Goal: Book appointment/travel/reservation

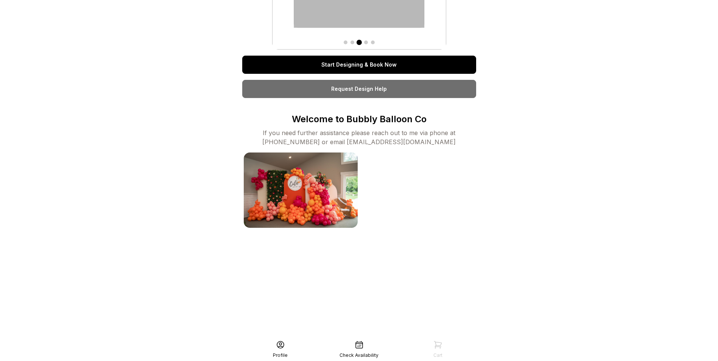
scroll to position [76, 0]
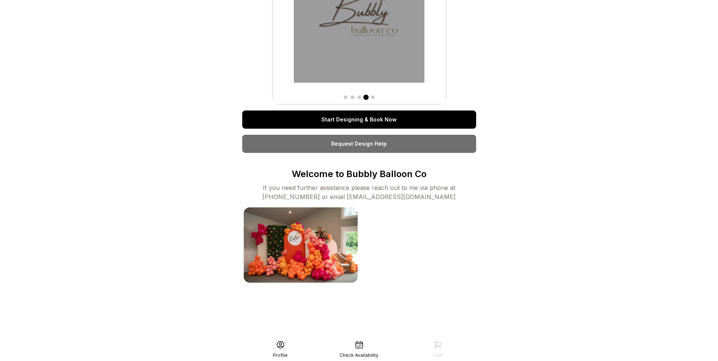
click at [377, 125] on link "Start Designing & Book Now" at bounding box center [359, 120] width 234 height 18
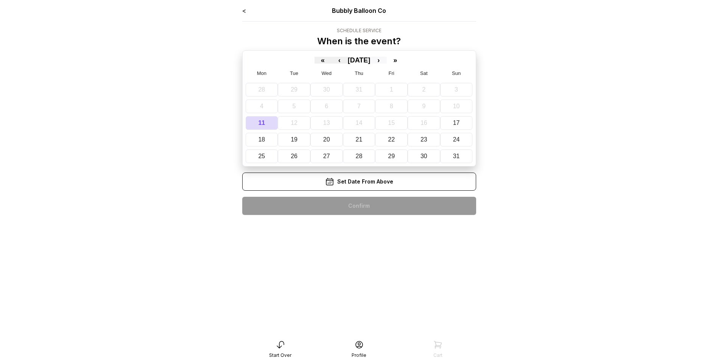
click at [385, 61] on button "›" at bounding box center [378, 60] width 17 height 7
click at [361, 108] on abbr "11" at bounding box center [359, 106] width 7 height 6
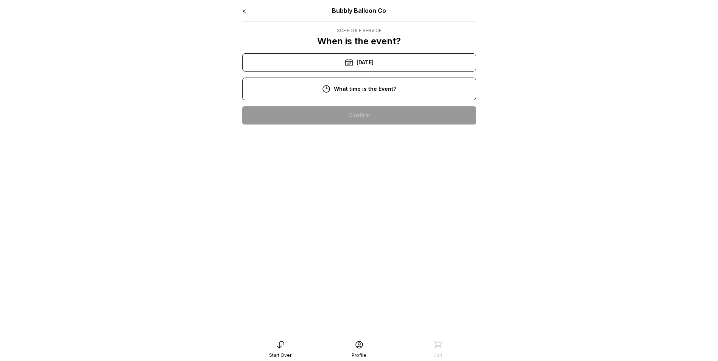
click at [370, 117] on div "10:00 am" at bounding box center [359, 115] width 222 height 18
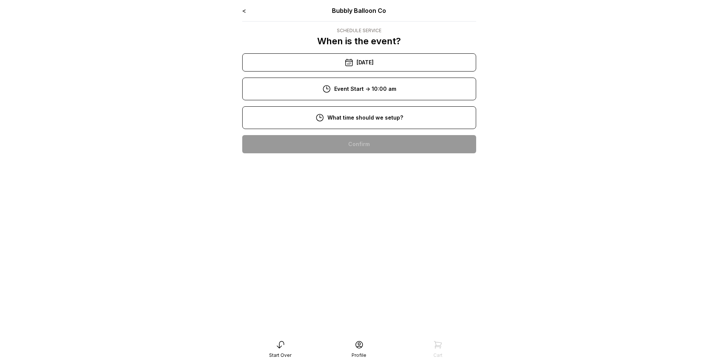
click at [370, 145] on div "8:00 am" at bounding box center [359, 144] width 222 height 18
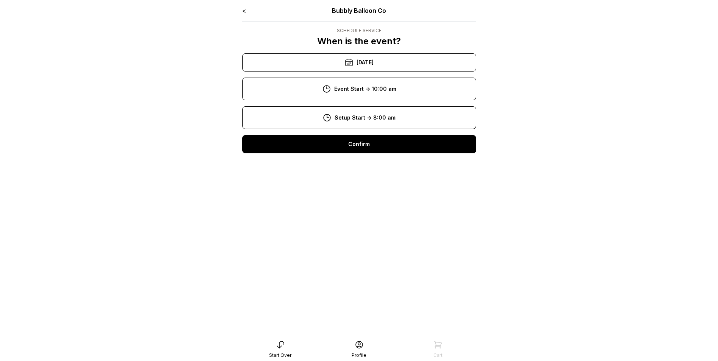
click at [376, 144] on div "Confirm" at bounding box center [359, 144] width 234 height 18
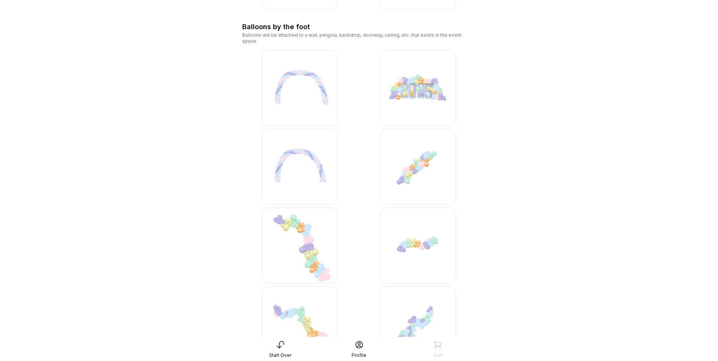
scroll to position [719, 0]
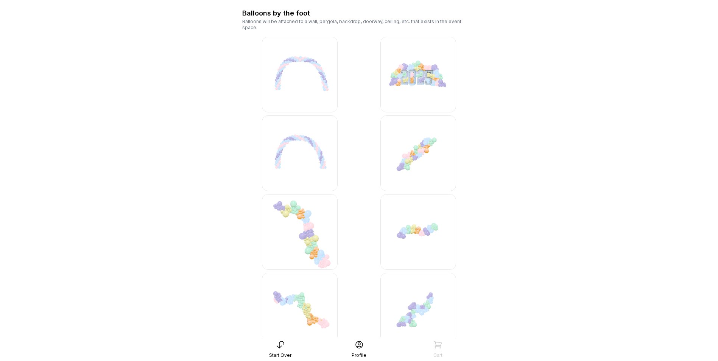
click at [310, 222] on img at bounding box center [300, 232] width 76 height 76
